Goal: Find specific page/section

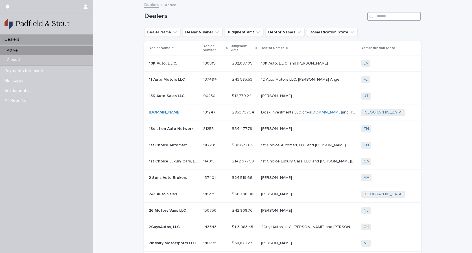
click at [383, 18] on input "Search" at bounding box center [395, 16] width 54 height 9
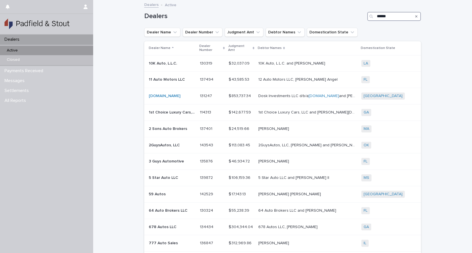
type input "******"
